Goal: Information Seeking & Learning: Learn about a topic

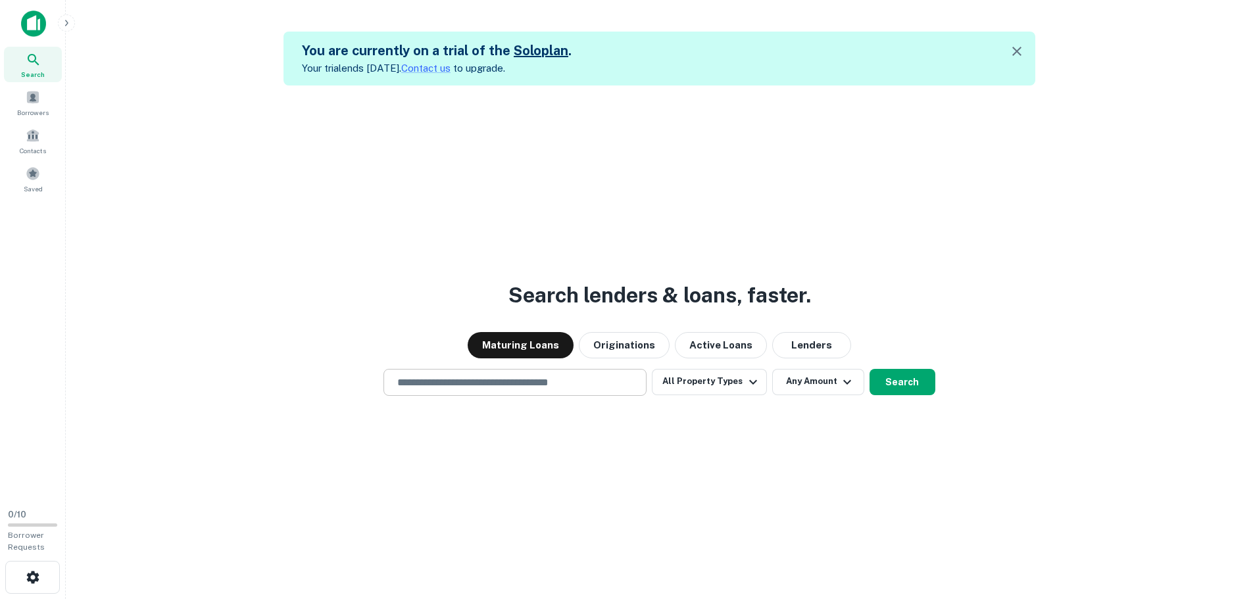
click at [406, 376] on input "text" at bounding box center [514, 382] width 251 height 15
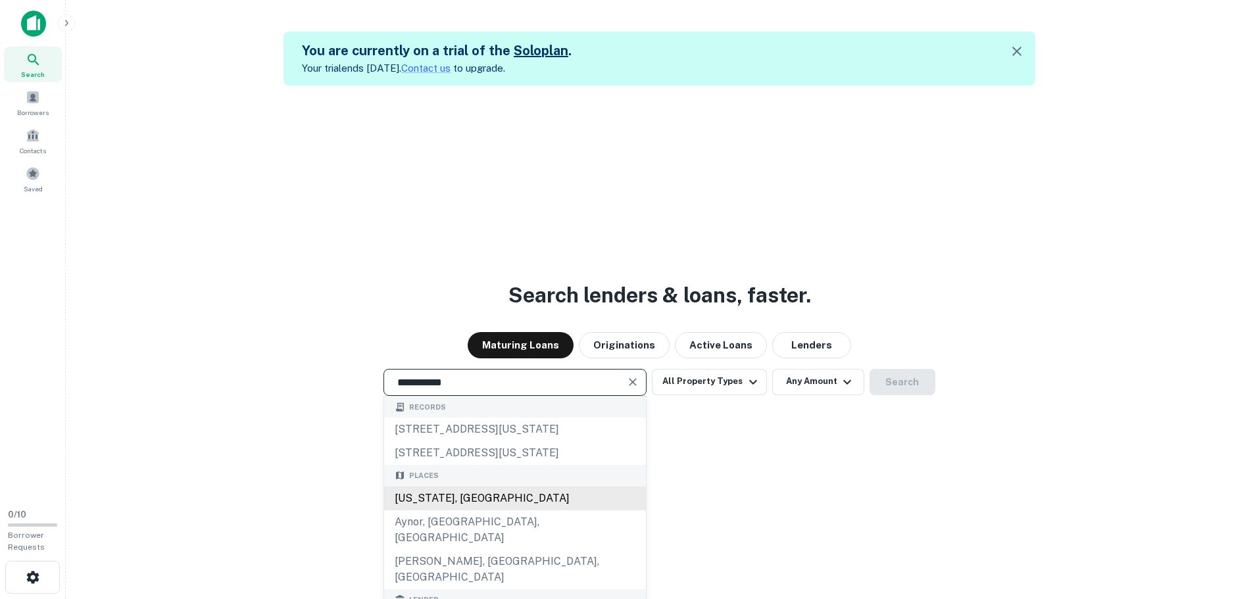
click at [461, 510] on div "[US_STATE], [GEOGRAPHIC_DATA]" at bounding box center [515, 499] width 262 height 24
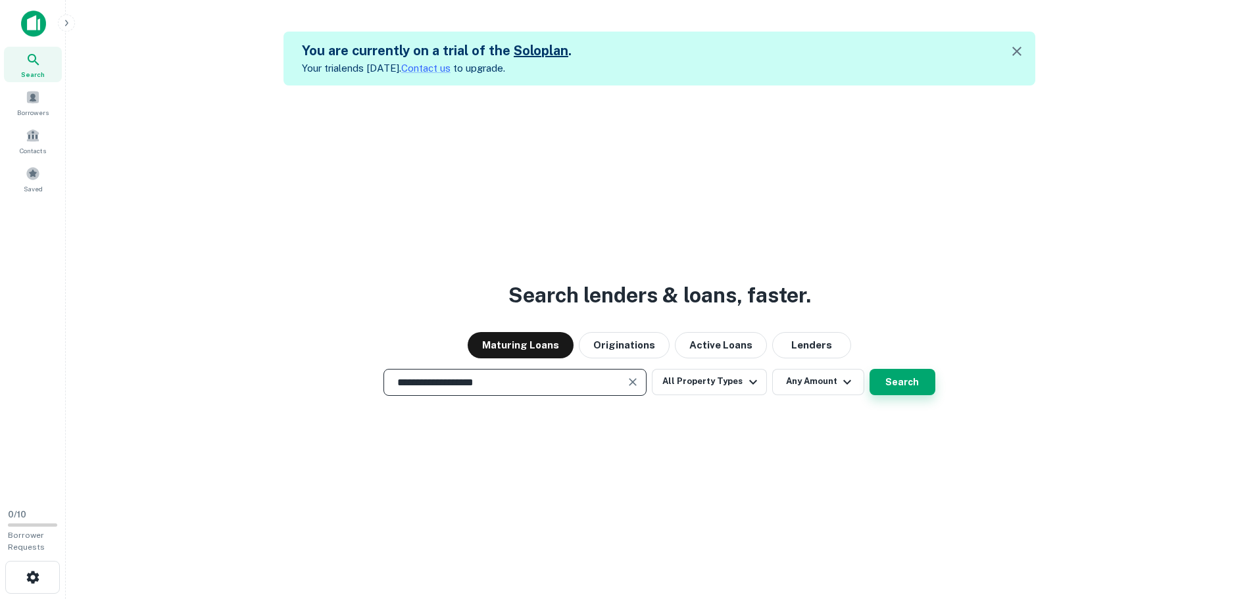
type input "**********"
click at [921, 389] on button "Search" at bounding box center [903, 382] width 66 height 26
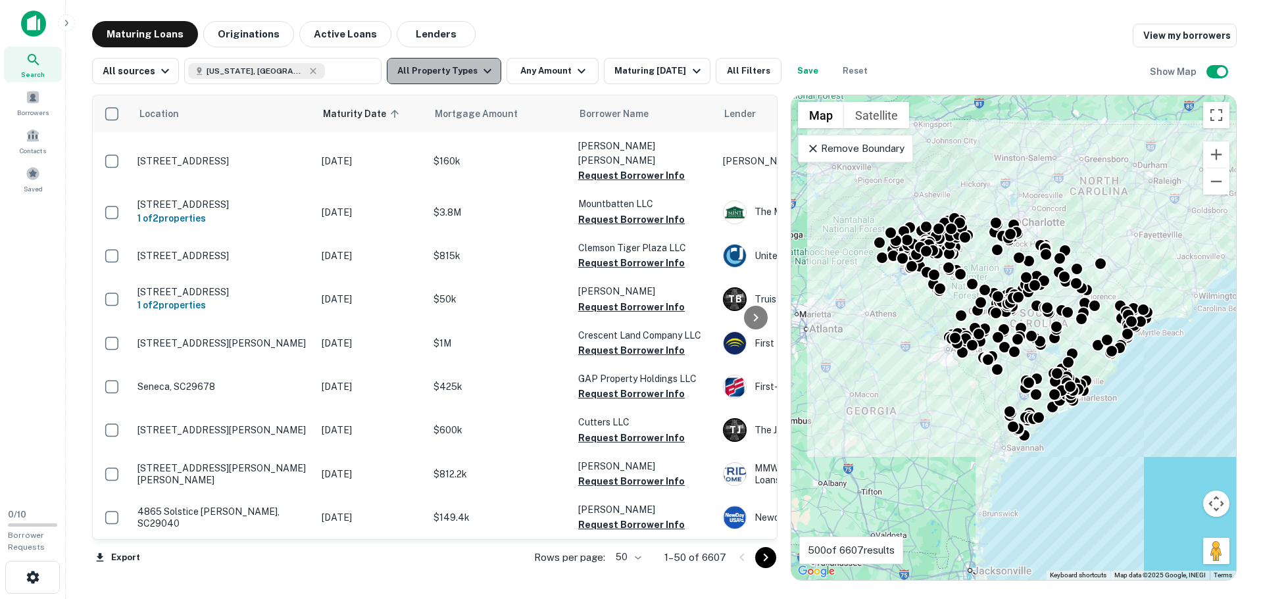
click at [466, 74] on button "All Property Types" at bounding box center [444, 71] width 114 height 26
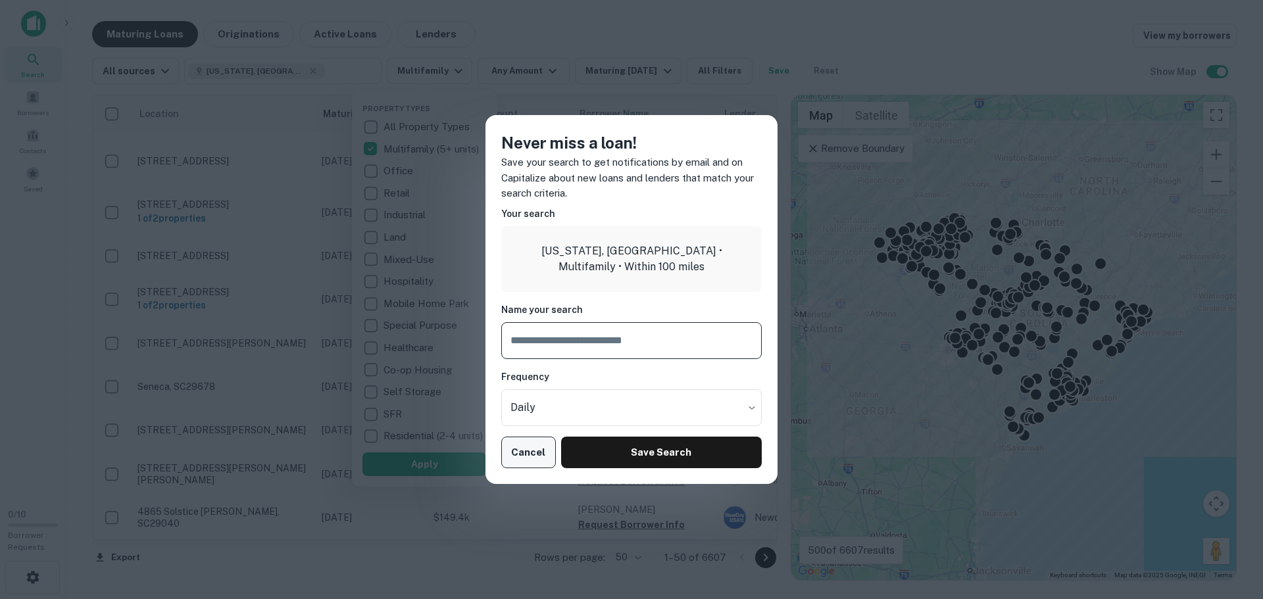
click at [533, 459] on button "Cancel" at bounding box center [528, 453] width 55 height 32
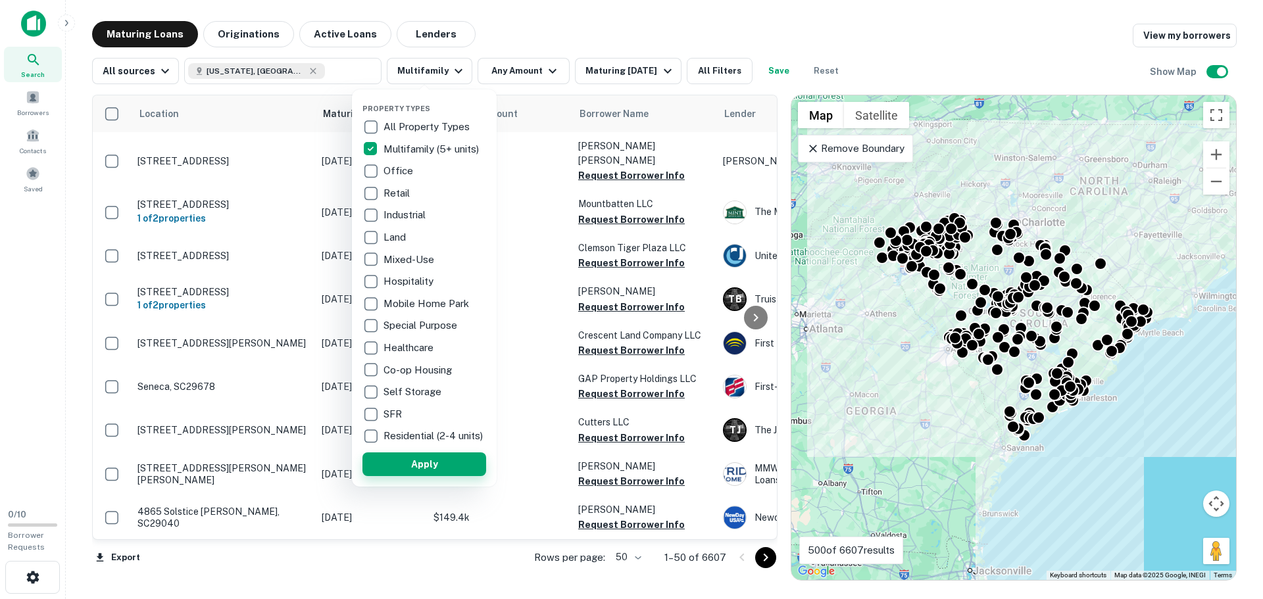
click at [430, 476] on button "Apply" at bounding box center [424, 465] width 124 height 24
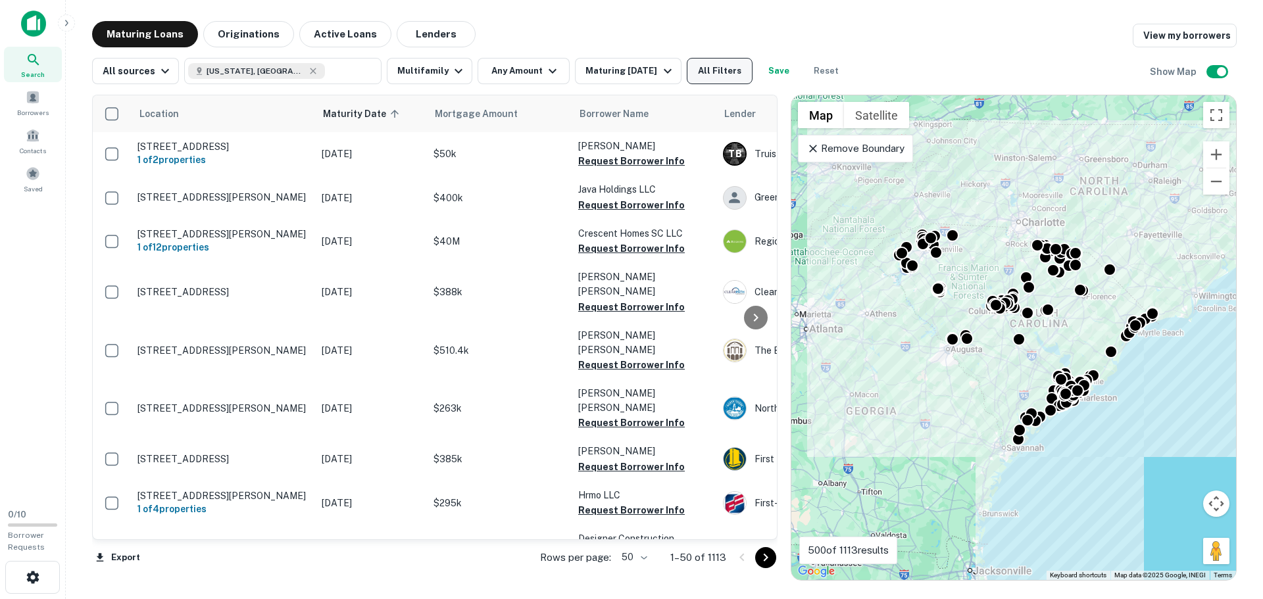
click at [726, 75] on button "All Filters" at bounding box center [720, 71] width 66 height 26
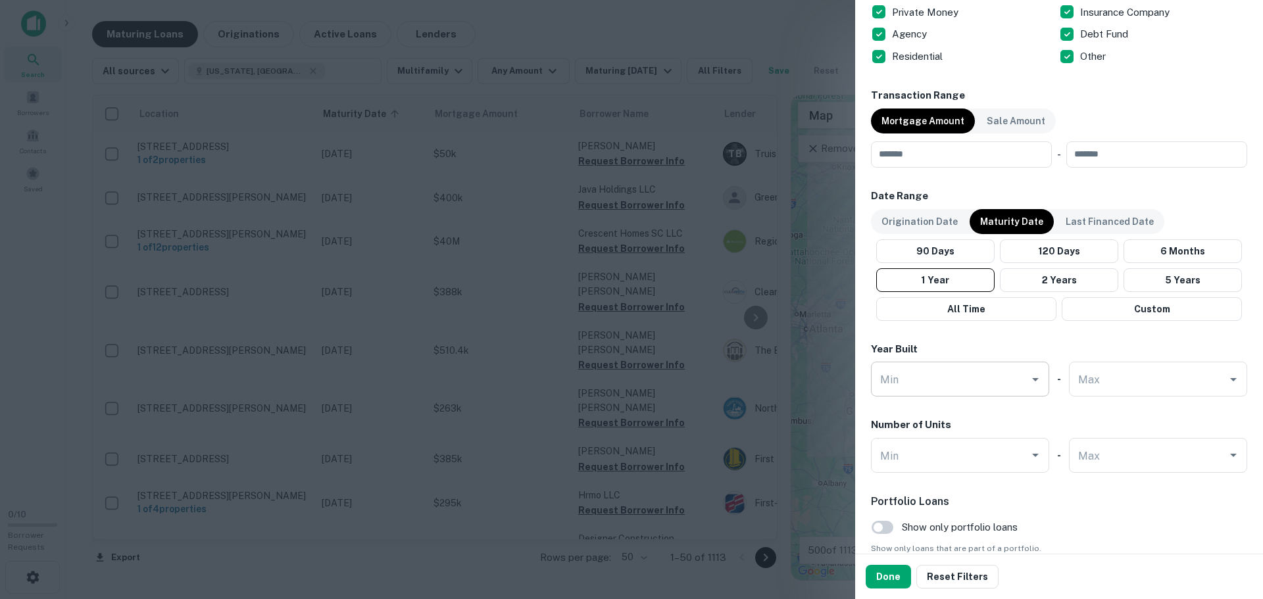
scroll to position [742, 0]
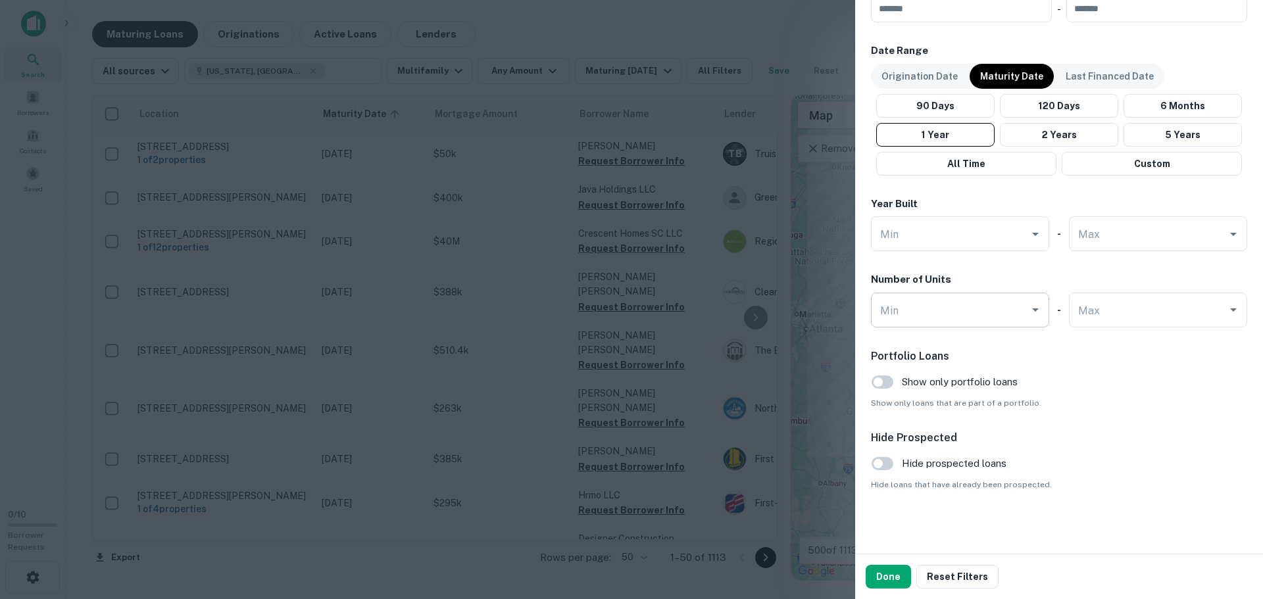
click at [944, 309] on input "Min" at bounding box center [950, 310] width 147 height 23
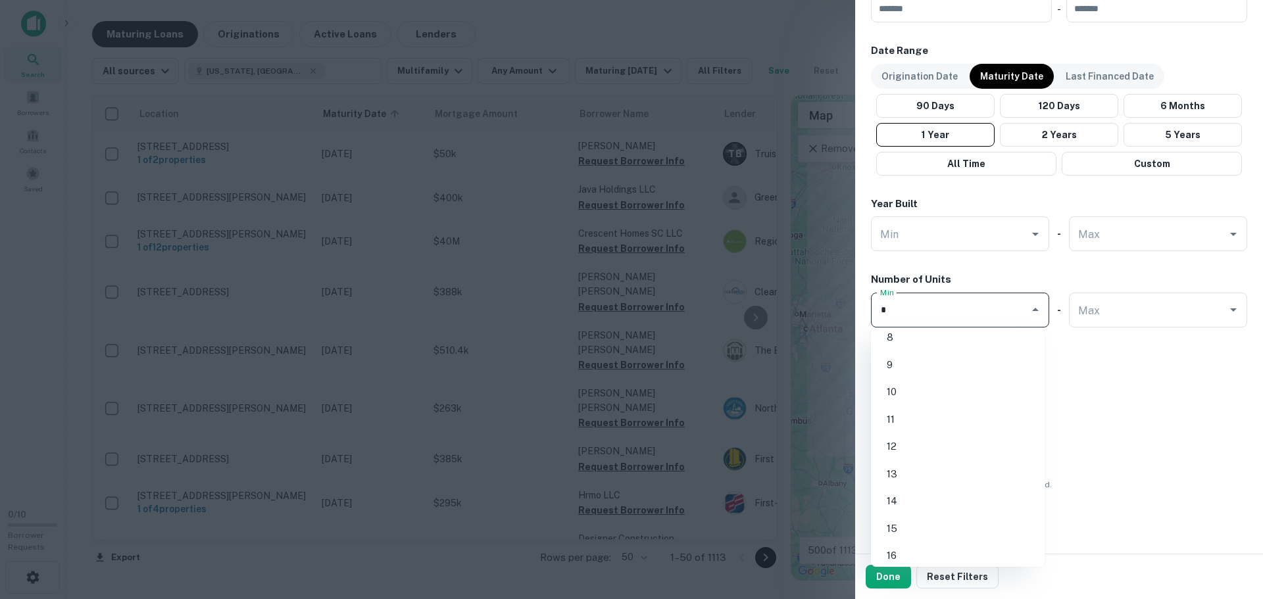
scroll to position [0, 0]
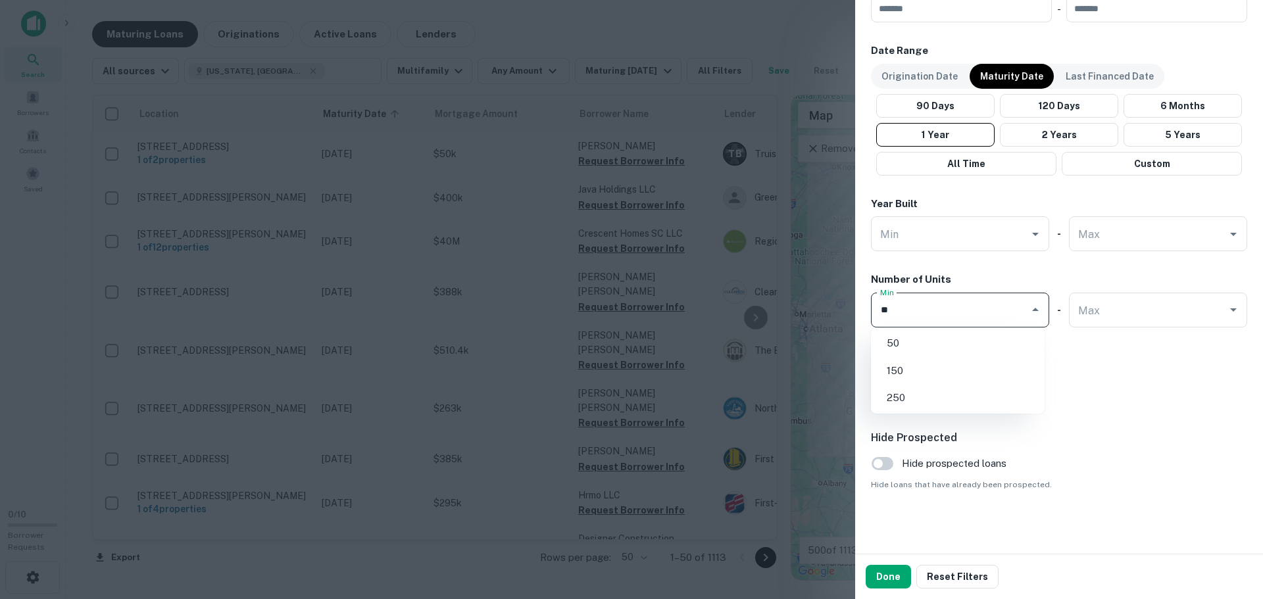
click at [935, 343] on li "50" at bounding box center [957, 344] width 163 height 24
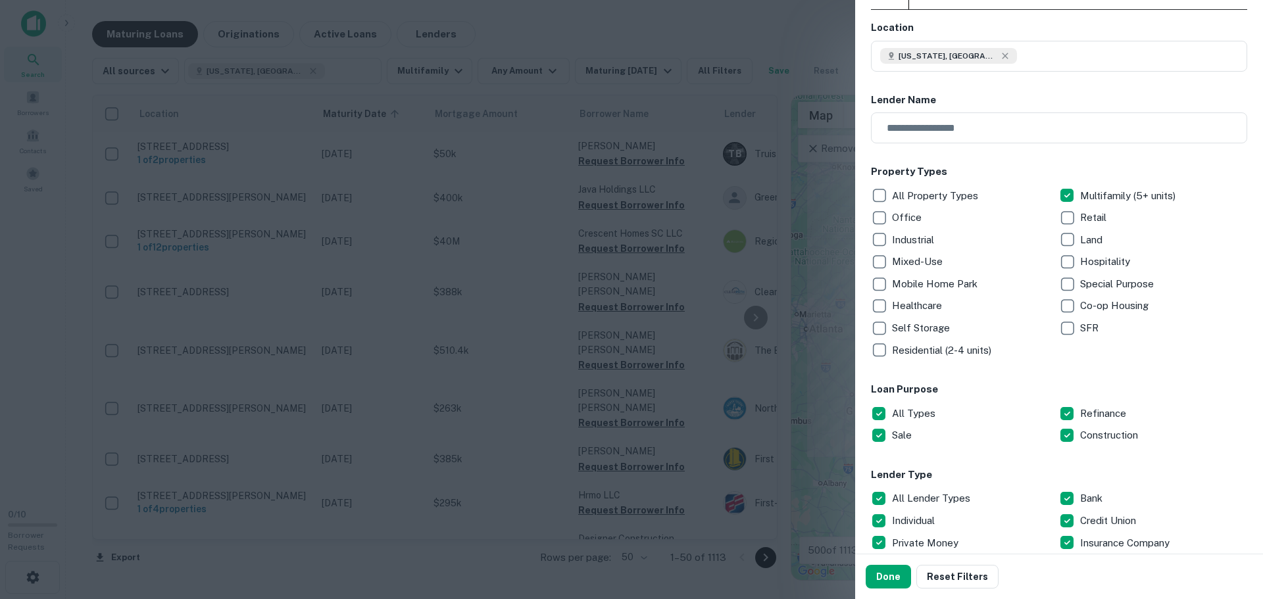
scroll to position [132, 0]
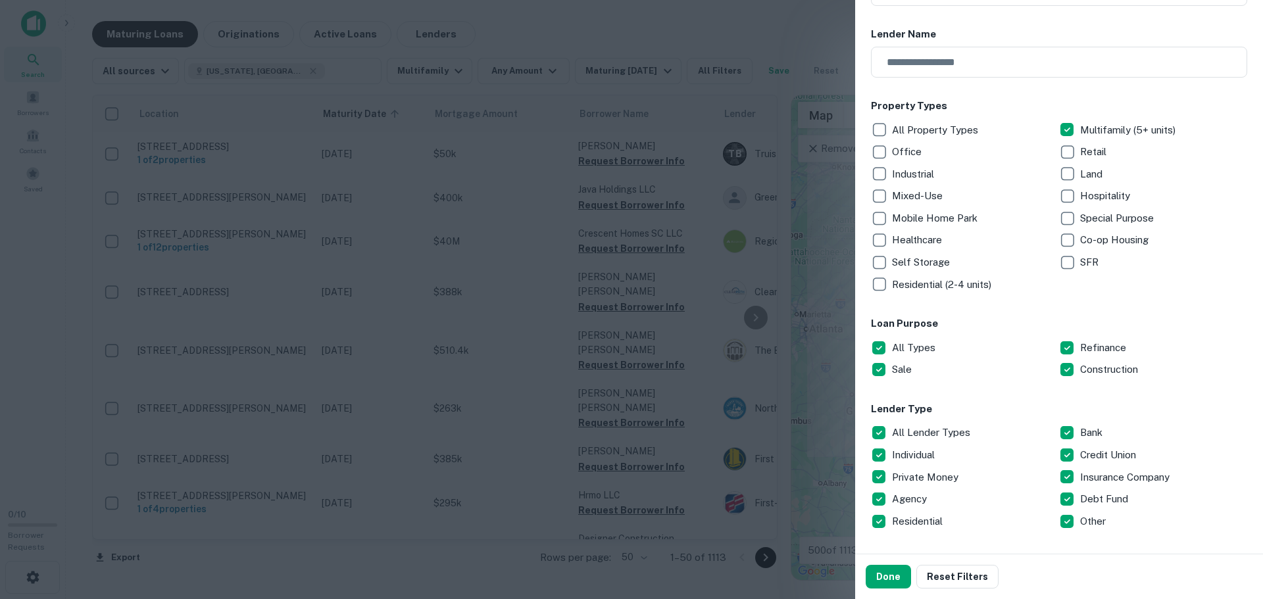
type input "**"
click at [886, 583] on button "Done" at bounding box center [888, 577] width 45 height 24
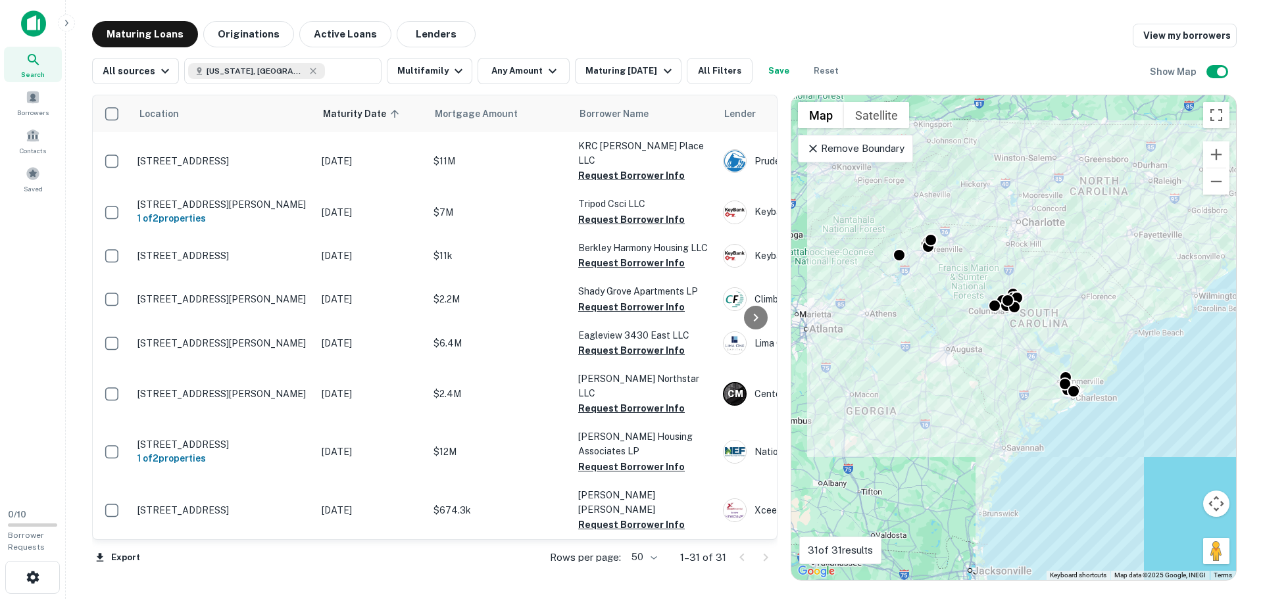
click at [766, 72] on button "Save" at bounding box center [779, 71] width 42 height 26
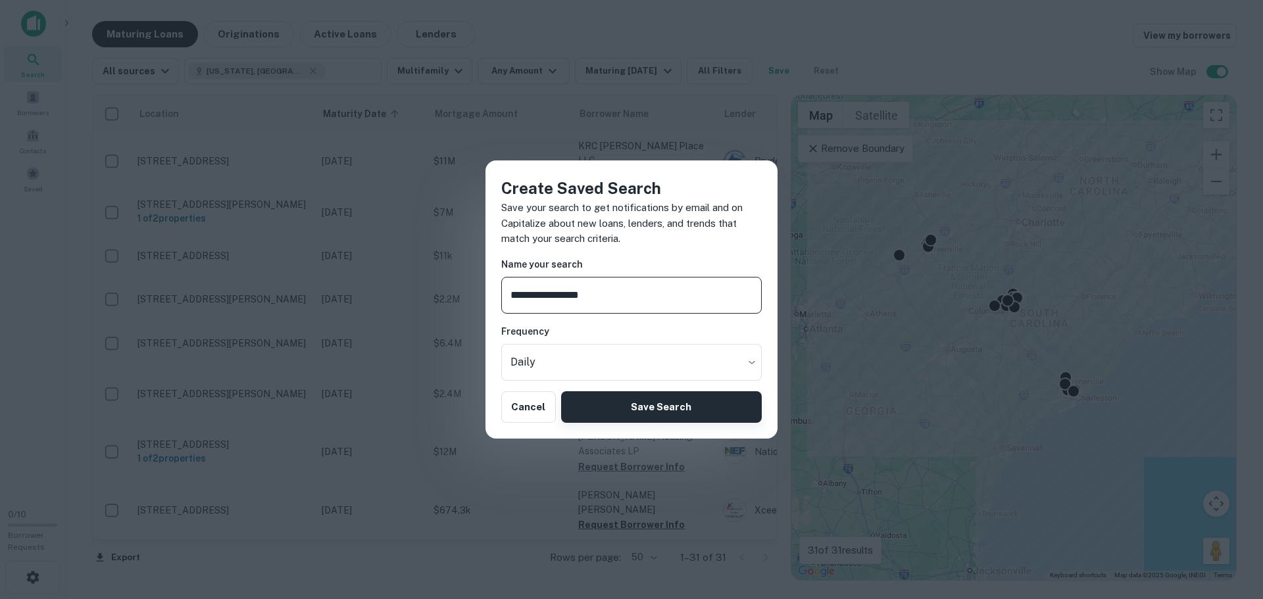
type input "**********"
click at [700, 399] on button "Save Search" at bounding box center [661, 407] width 201 height 32
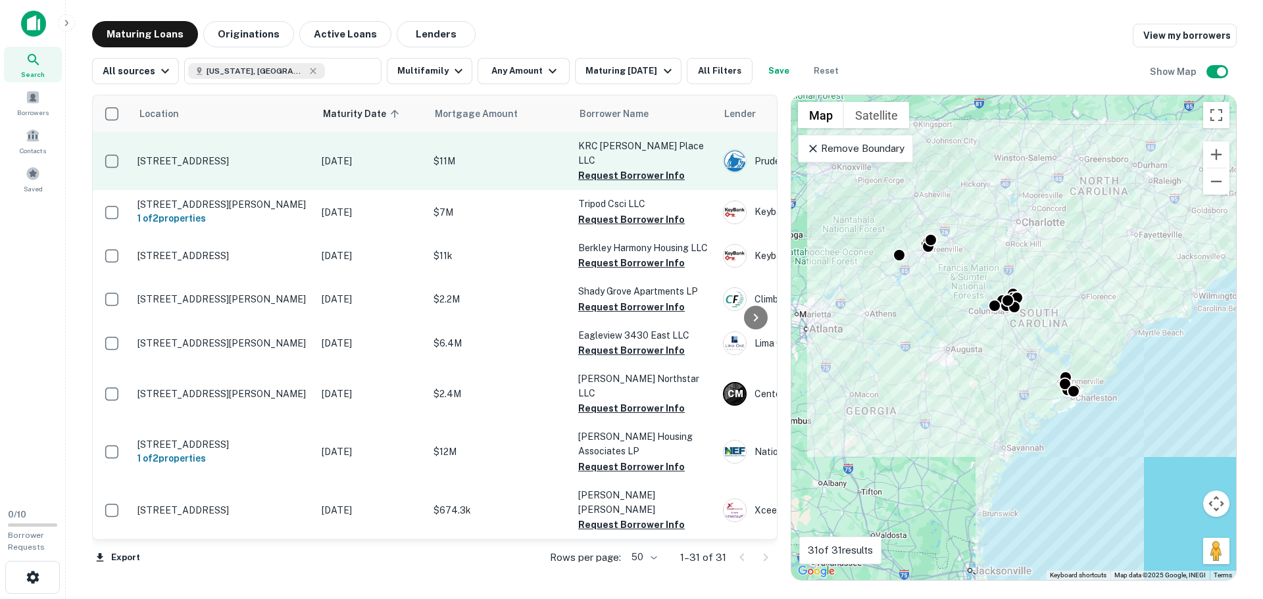
click at [153, 155] on p "[STREET_ADDRESS]" at bounding box center [222, 161] width 171 height 12
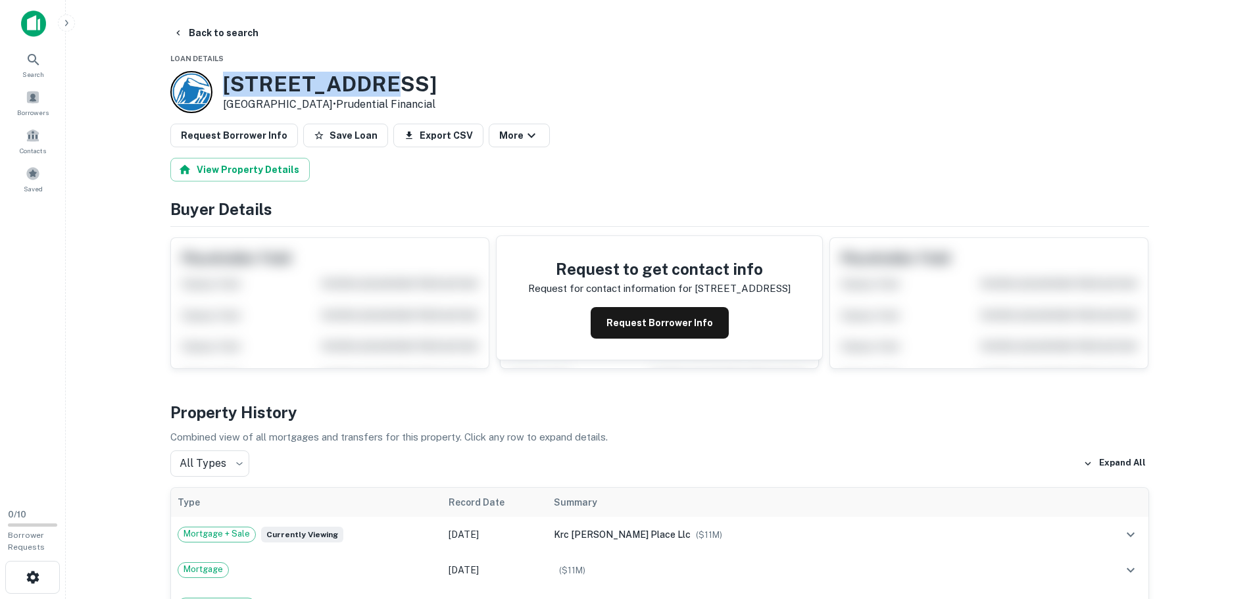
drag, startPoint x: 420, startPoint y: 80, endPoint x: 223, endPoint y: 78, distance: 197.4
click at [223, 78] on h3 "[STREET_ADDRESS]" at bounding box center [330, 84] width 214 height 25
copy h3 "[STREET_ADDRESS]"
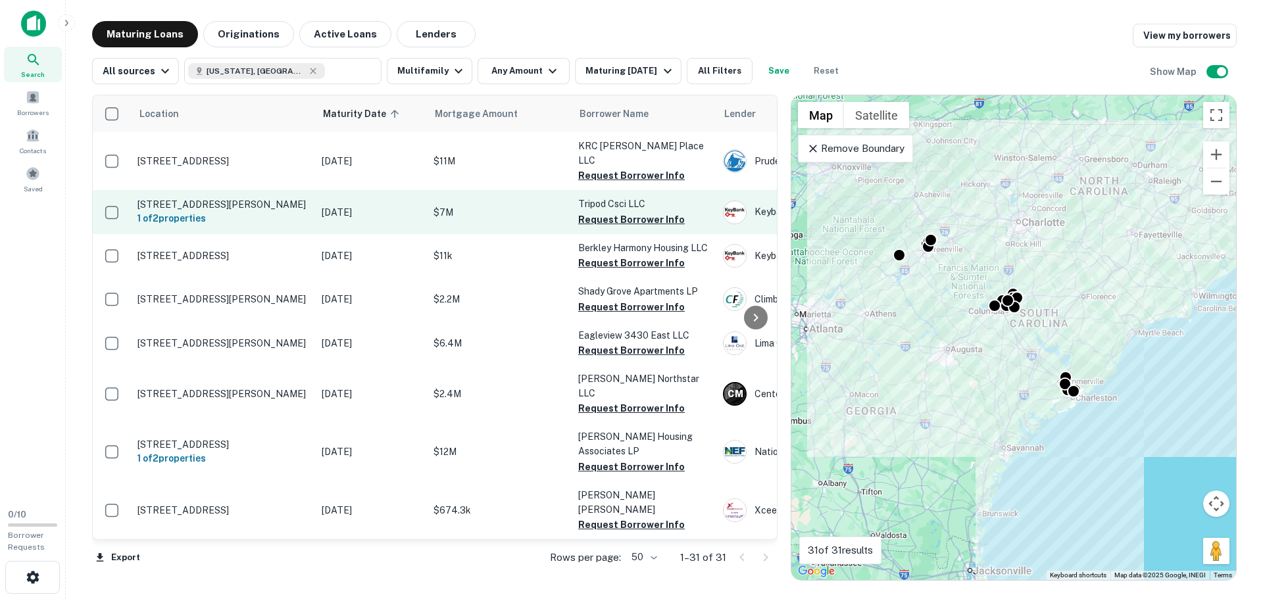
click at [231, 199] on p "[STREET_ADDRESS][PERSON_NAME]" at bounding box center [222, 205] width 171 height 12
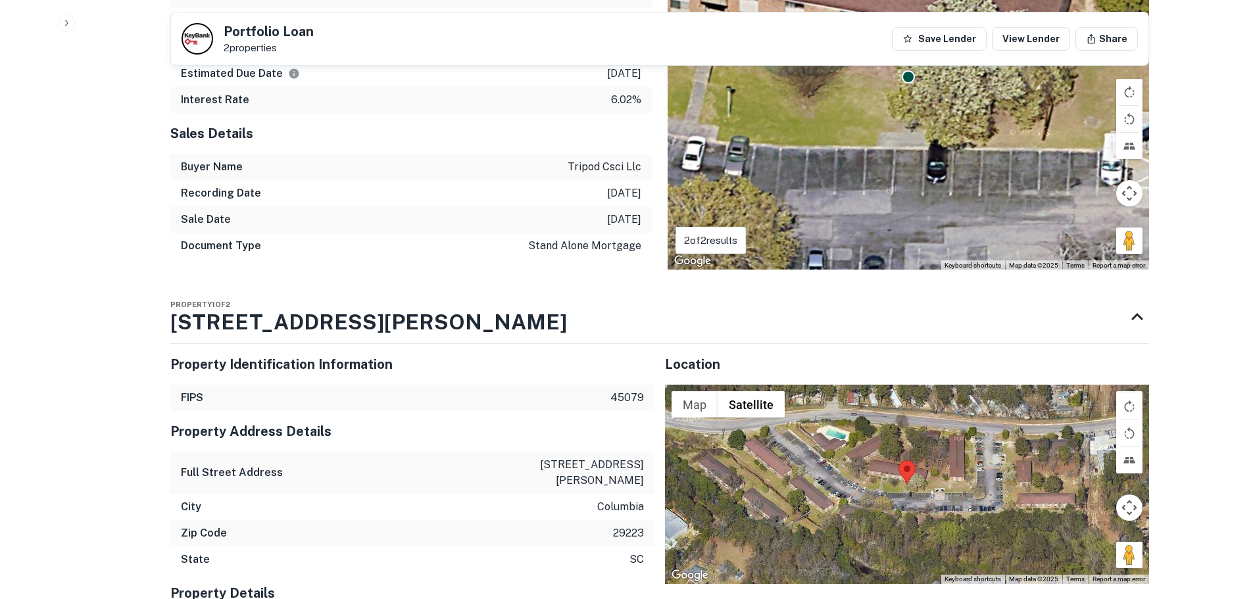
scroll to position [987, 0]
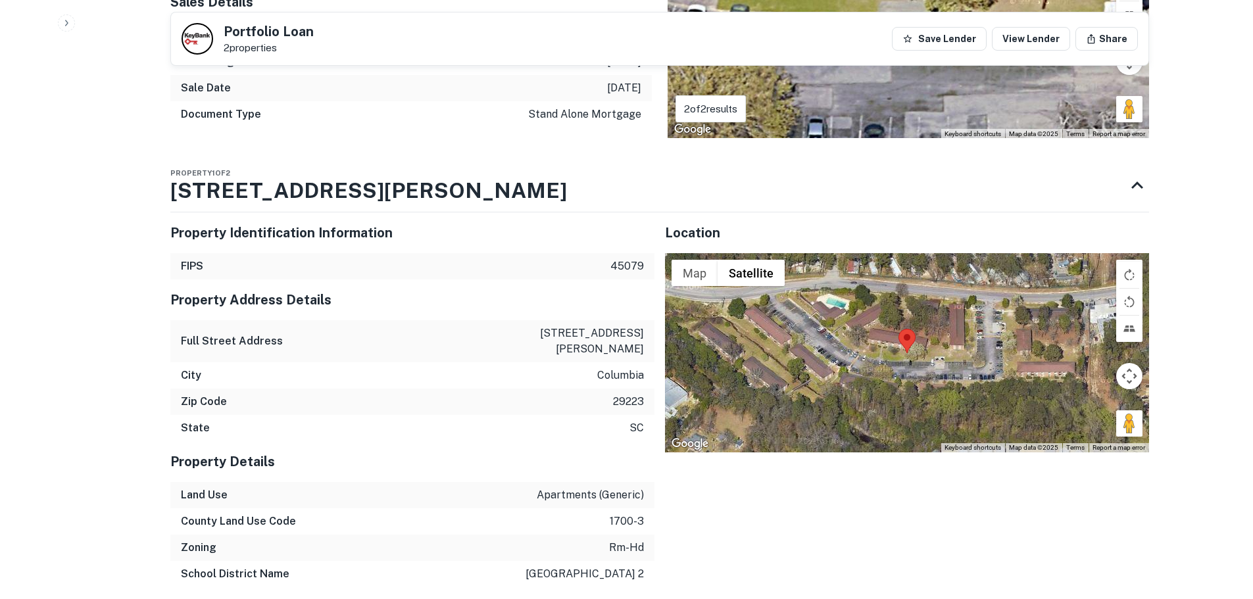
drag, startPoint x: 414, startPoint y: 189, endPoint x: 155, endPoint y: 176, distance: 259.5
click at [155, 176] on div "Back to search Portfolio Loan 2 properties Save Lender View Lender Share Buyer …" at bounding box center [660, 271] width 1010 height 2474
drag, startPoint x: 157, startPoint y: 186, endPoint x: 419, endPoint y: 197, distance: 262.1
click at [419, 197] on div "Back to search Portfolio Loan 2 properties Save Lender View Lender Share Buyer …" at bounding box center [660, 271] width 1010 height 2474
click at [303, 186] on h3 "[STREET_ADDRESS][PERSON_NAME]" at bounding box center [368, 191] width 397 height 32
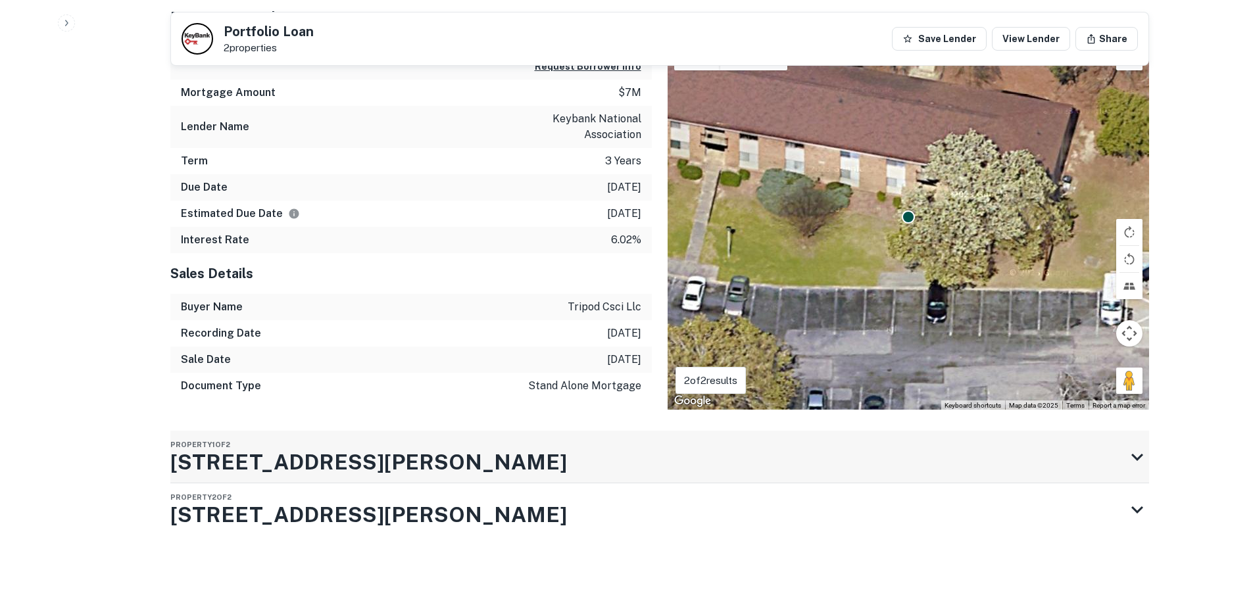
scroll to position [715, 0]
drag, startPoint x: 374, startPoint y: 518, endPoint x: 162, endPoint y: 497, distance: 213.6
click at [239, 472] on h3 "[STREET_ADDRESS][PERSON_NAME]" at bounding box center [368, 463] width 397 height 32
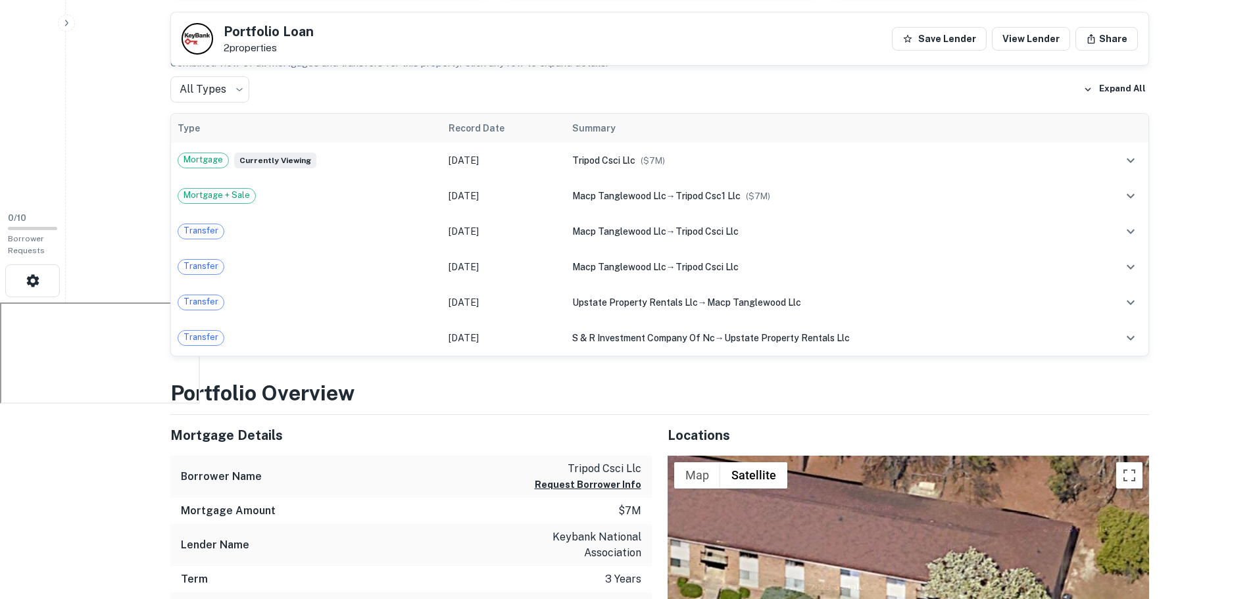
scroll to position [320, 0]
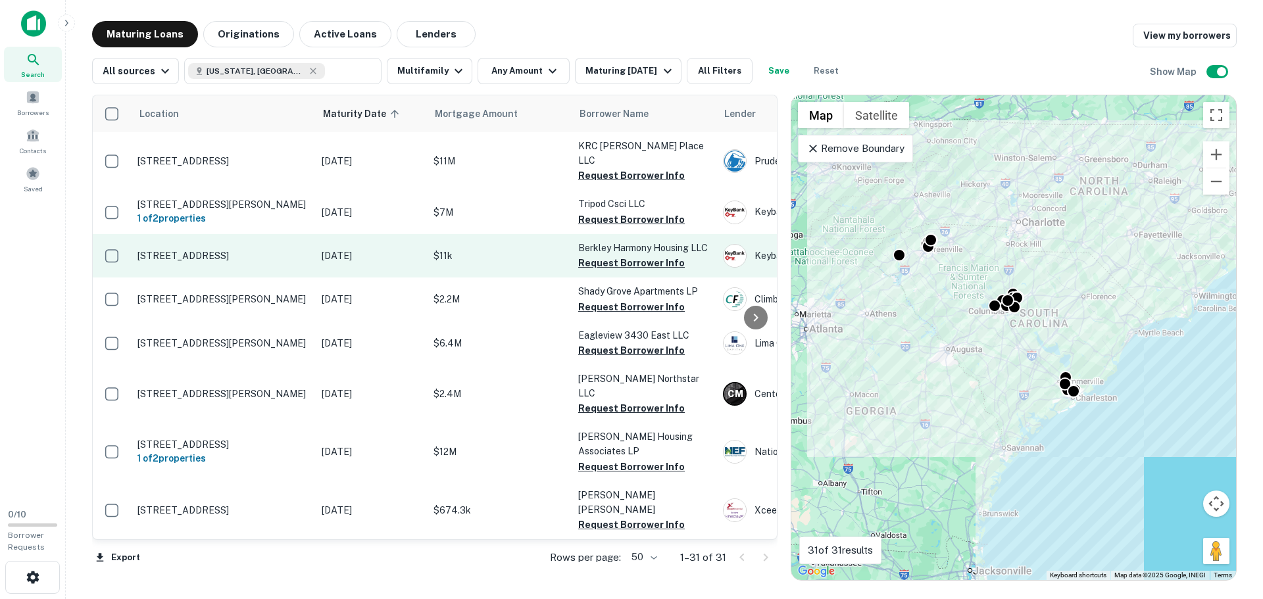
scroll to position [66, 0]
